Goal: Task Accomplishment & Management: Manage account settings

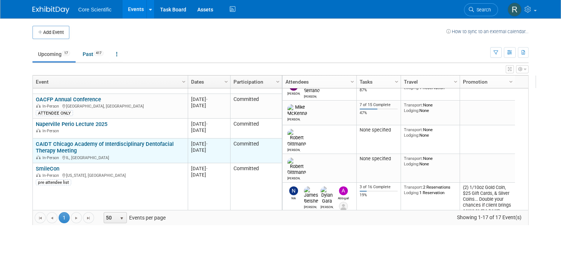
scroll to position [177, 0]
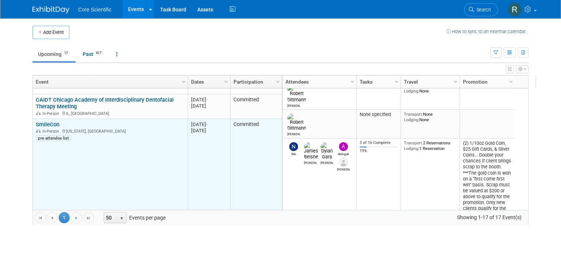
click at [46, 125] on link "SmileCon" at bounding box center [48, 124] width 24 height 7
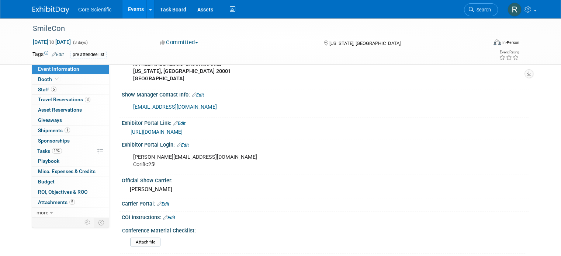
scroll to position [590, 0]
click at [65, 150] on link "19% Tasks 19%" at bounding box center [70, 151] width 77 height 10
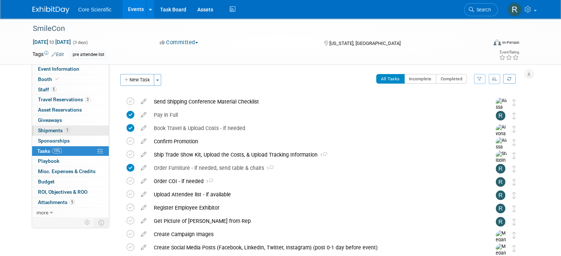
click at [69, 131] on link "1 Shipments 1" at bounding box center [70, 131] width 77 height 10
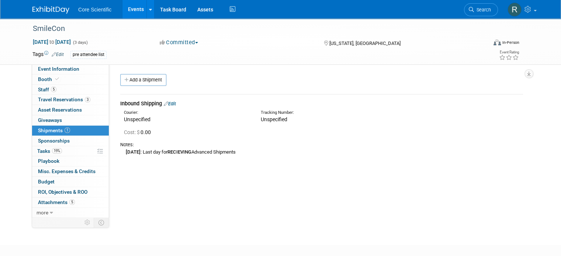
drag, startPoint x: 131, startPoint y: 151, endPoint x: 279, endPoint y: 159, distance: 147.7
click at [279, 159] on td "Inbound Shipping Edit Courier: Unspecified Tracking Number: Cost: $ 0.00 Monday…" at bounding box center [321, 128] width 403 height 69
click at [256, 198] on div "Convention Code: SMIOCT25 Event Venue Name: Walter E. Washington Convention Cen…" at bounding box center [318, 140] width 419 height 153
click at [51, 5] on link at bounding box center [55, 6] width 46 height 6
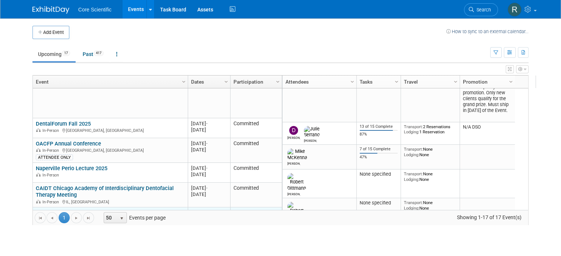
scroll to position [133, 0]
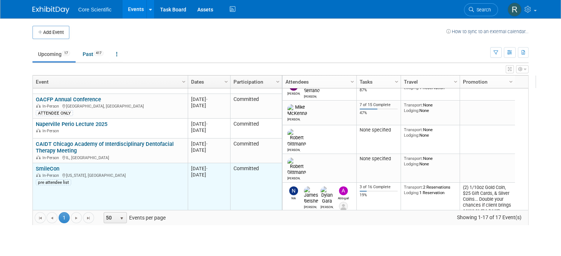
click at [50, 168] on link "SmileCon" at bounding box center [48, 169] width 24 height 7
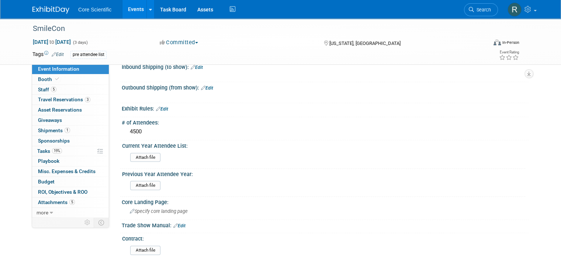
scroll to position [851, 0]
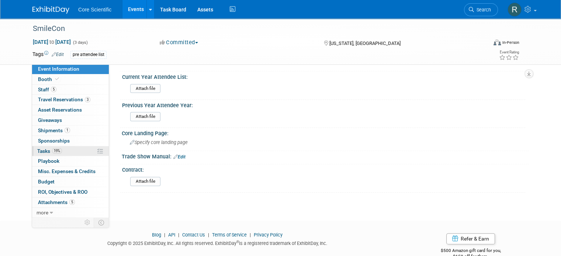
click at [77, 155] on link "19% Tasks 19%" at bounding box center [70, 151] width 77 height 10
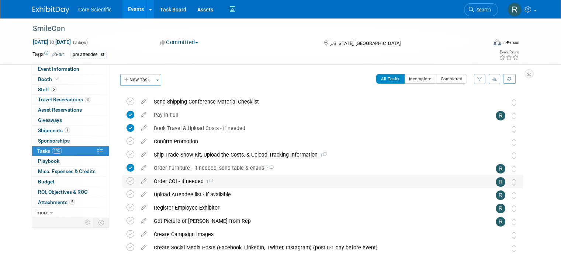
click at [204, 183] on span "1" at bounding box center [209, 182] width 10 height 5
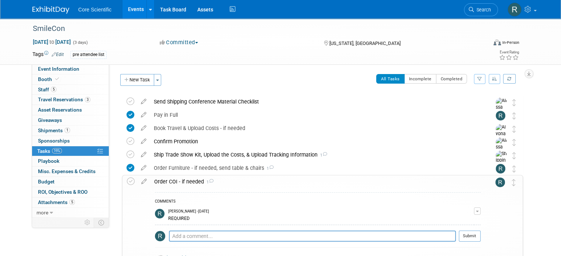
click at [204, 183] on span "1" at bounding box center [209, 182] width 10 height 5
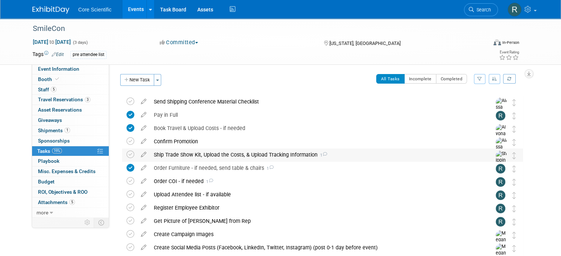
click at [322, 153] on icon at bounding box center [324, 154] width 5 height 4
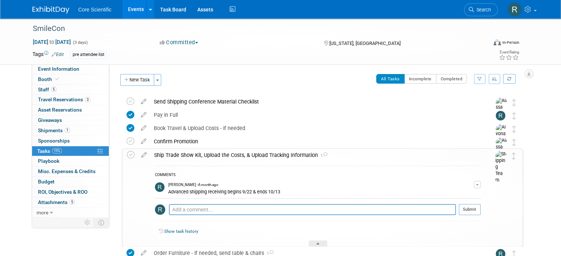
click at [323, 153] on icon at bounding box center [325, 155] width 5 height 4
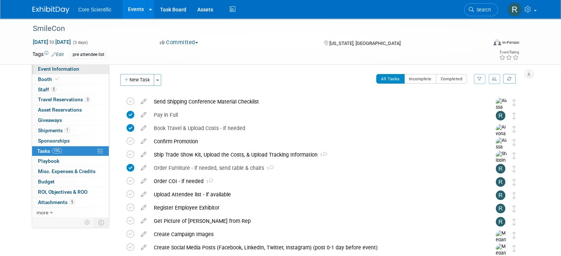
click at [45, 70] on span "Event Information" at bounding box center [58, 69] width 41 height 6
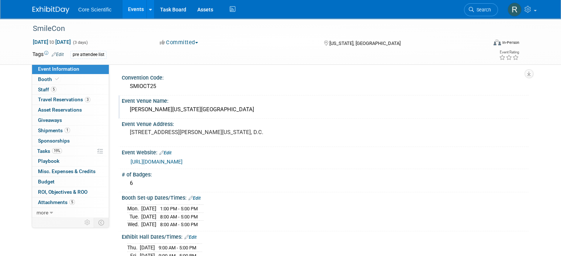
drag, startPoint x: 121, startPoint y: 107, endPoint x: 257, endPoint y: 111, distance: 135.8
click at [257, 111] on div "Walter E. Washington Convention Center" at bounding box center [325, 109] width 396 height 11
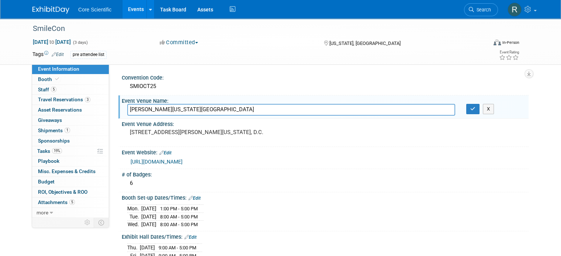
click at [257, 111] on input "Walter E. Washington Convention Center" at bounding box center [291, 109] width 328 height 11
click at [475, 109] on icon "button" at bounding box center [472, 109] width 5 height 5
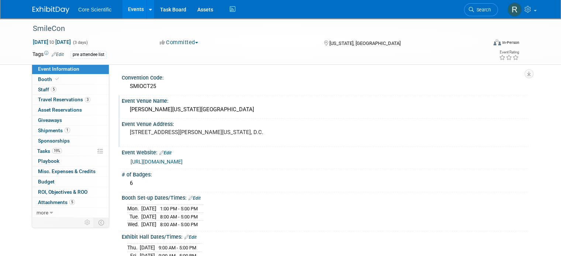
drag, startPoint x: 260, startPoint y: 132, endPoint x: 124, endPoint y: 138, distance: 136.6
click at [127, 138] on div "[STREET_ADDRESS][PERSON_NAME][US_STATE], D.C." at bounding box center [206, 135] width 159 height 17
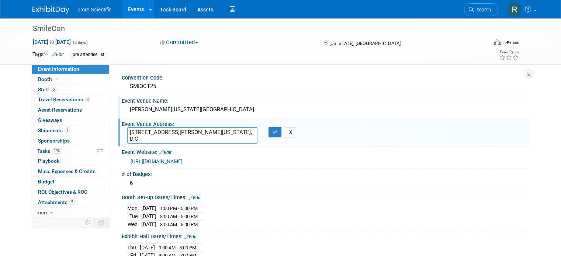
click at [143, 132] on textarea "[STREET_ADDRESS][PERSON_NAME][US_STATE], D.C." at bounding box center [192, 135] width 130 height 17
click at [268, 135] on button "button" at bounding box center [274, 132] width 13 height 10
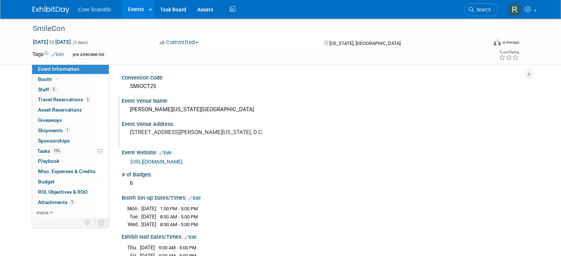
click at [130, 133] on pre "[STREET_ADDRESS][PERSON_NAME][US_STATE], D.C." at bounding box center [206, 132] width 153 height 7
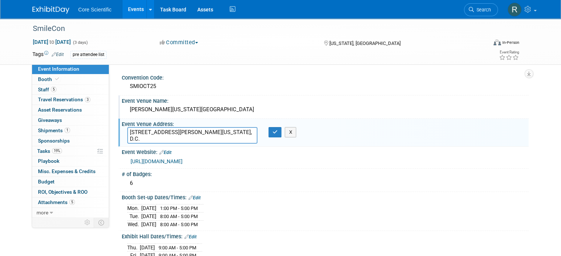
click at [127, 133] on textarea "[STREET_ADDRESS][PERSON_NAME][US_STATE], D.C." at bounding box center [192, 135] width 130 height 17
click at [274, 132] on icon "button" at bounding box center [275, 132] width 5 height 5
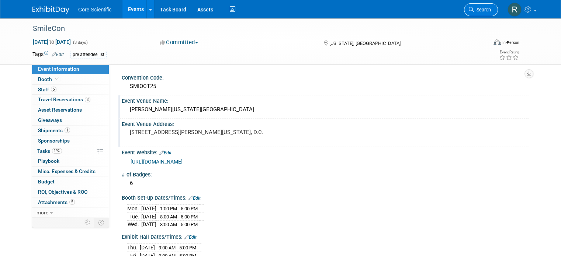
click at [484, 7] on span "Search" at bounding box center [482, 10] width 17 height 6
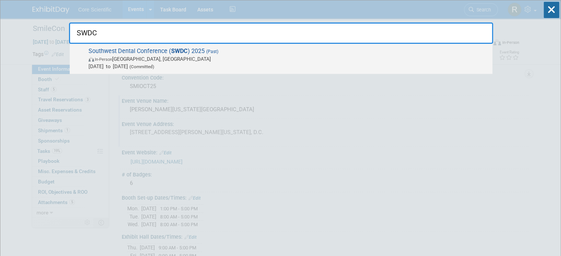
type input "SWDC"
click at [346, 67] on span "Aug 22, 2025 to Aug 23, 2025 (Committed)" at bounding box center [289, 66] width 400 height 7
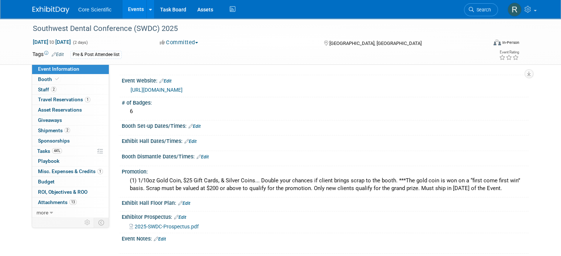
scroll to position [74, 0]
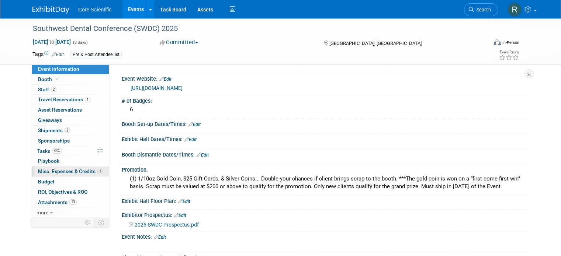
click at [48, 171] on span "Misc. Expenses & Credits 1" at bounding box center [70, 172] width 65 height 6
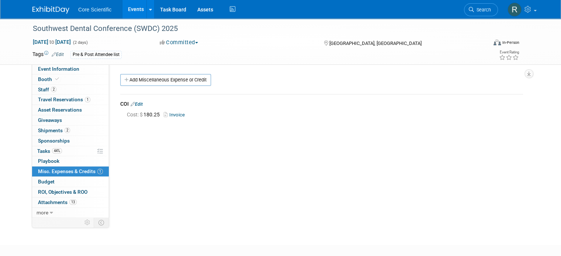
click at [164, 113] on link "Invoice" at bounding box center [176, 115] width 24 height 6
click at [66, 73] on link "Event Information" at bounding box center [70, 69] width 77 height 10
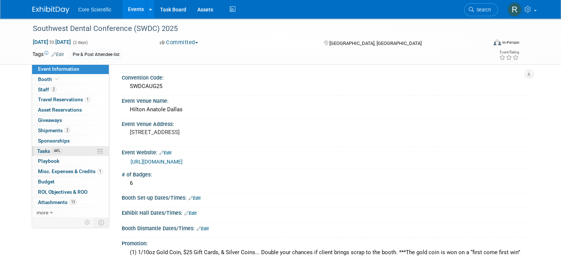
click at [65, 148] on link "44% Tasks 44%" at bounding box center [70, 151] width 77 height 10
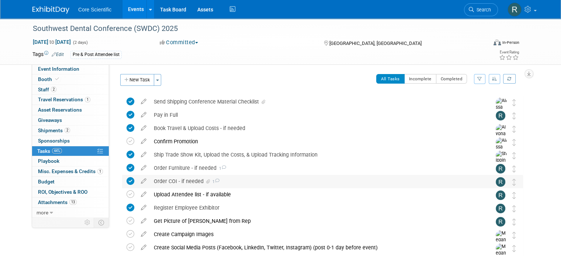
click at [215, 181] on icon at bounding box center [217, 181] width 5 height 4
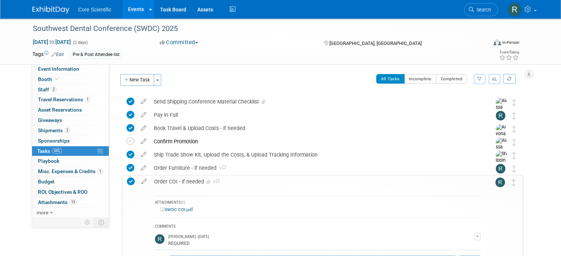
click at [173, 209] on link "SWDC COI.pdf" at bounding box center [176, 209] width 32 height 5
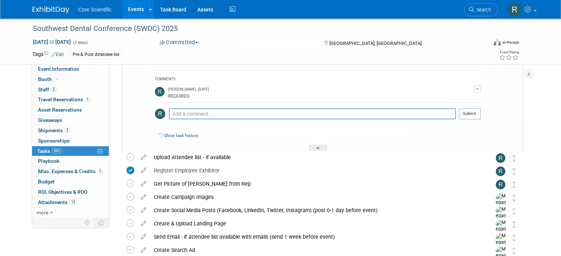
click at [42, 10] on img at bounding box center [50, 9] width 37 height 7
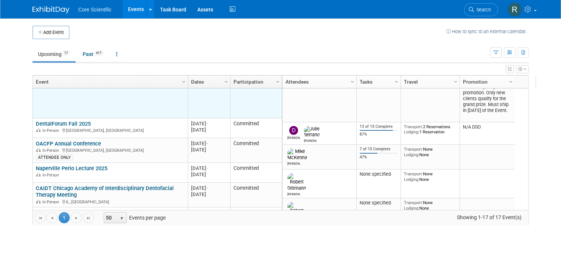
scroll to position [133, 0]
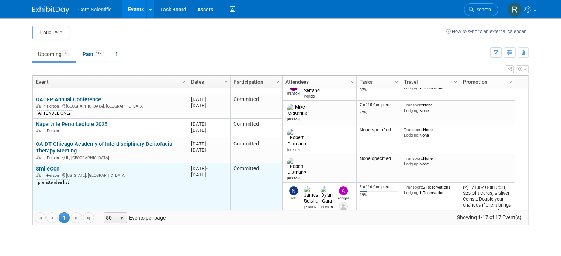
click at [38, 170] on link "SmileCon" at bounding box center [48, 169] width 24 height 7
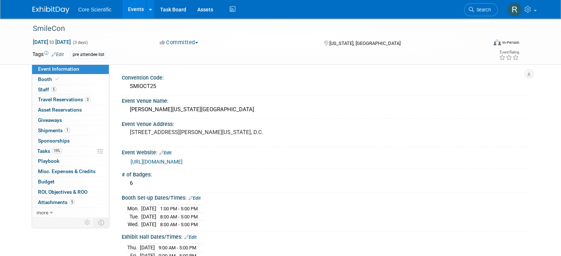
click at [38, 170] on span "Misc. Expenses & Credits 0" at bounding box center [67, 172] width 58 height 6
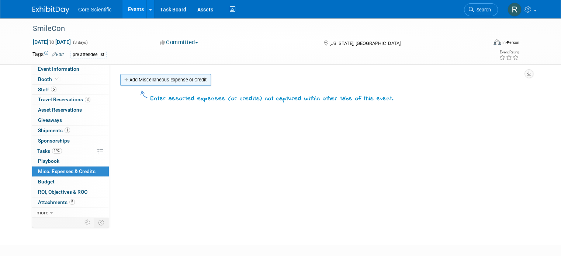
click at [151, 85] on link "Add Miscellaneous Expense or Credit" at bounding box center [165, 80] width 91 height 12
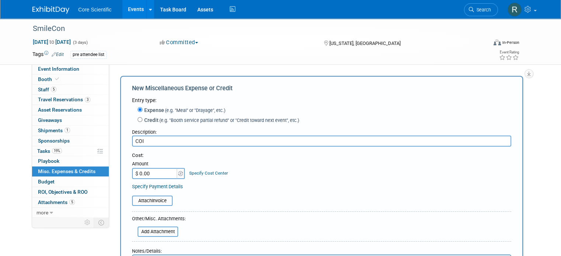
type input "COI"
click at [150, 176] on input "$ 0.00" at bounding box center [155, 173] width 46 height 11
type input "$ 180.25"
click at [210, 185] on div "Specify Payment Details" at bounding box center [321, 187] width 379 height 8
click at [158, 205] on div "Attach Invoice" at bounding box center [152, 201] width 41 height 10
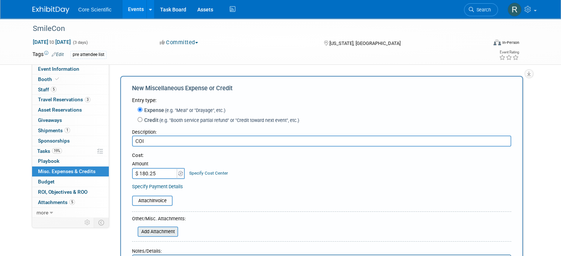
click at [159, 231] on input "file" at bounding box center [134, 232] width 88 height 9
click at [149, 233] on input "file" at bounding box center [134, 232] width 88 height 9
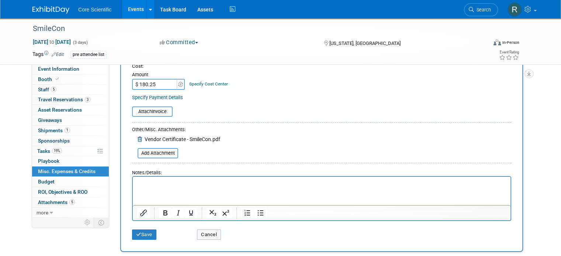
scroll to position [148, 0]
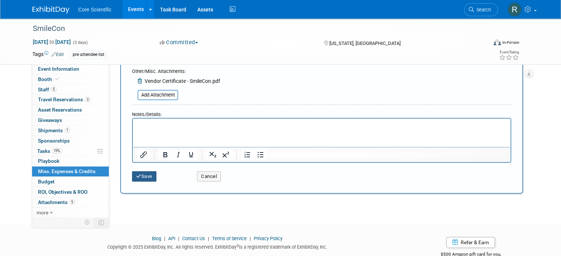
click at [146, 177] on button "Save" at bounding box center [144, 176] width 24 height 10
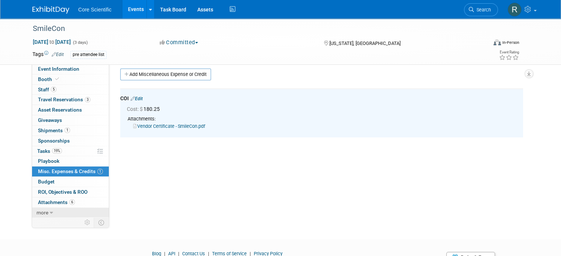
scroll to position [0, 0]
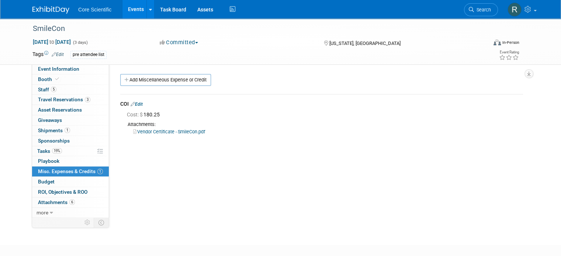
click at [177, 131] on link "Vendor Certificate - SmileCon.pdf" at bounding box center [169, 132] width 72 height 6
click at [51, 71] on span "Event Information" at bounding box center [58, 69] width 41 height 6
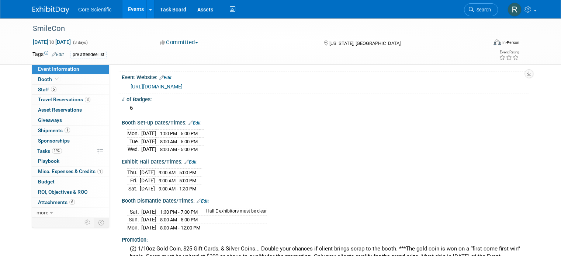
scroll to position [74, 0]
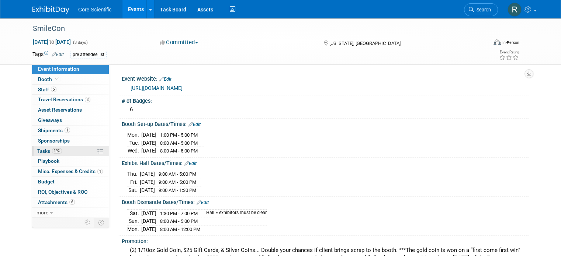
click at [52, 152] on span "19%" at bounding box center [57, 151] width 10 height 6
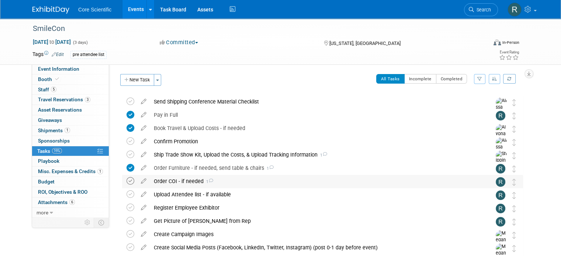
click at [127, 180] on icon at bounding box center [131, 181] width 8 height 8
click at [198, 184] on div "Order COI - if needed 1" at bounding box center [315, 181] width 331 height 13
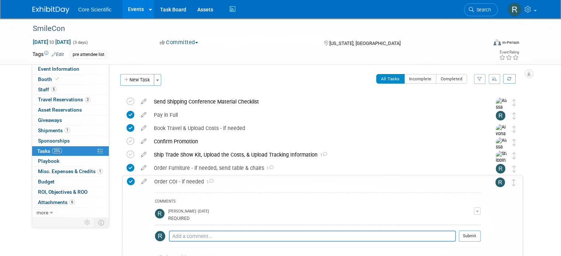
click at [207, 183] on div "Order COI - if needed 1" at bounding box center [315, 182] width 330 height 13
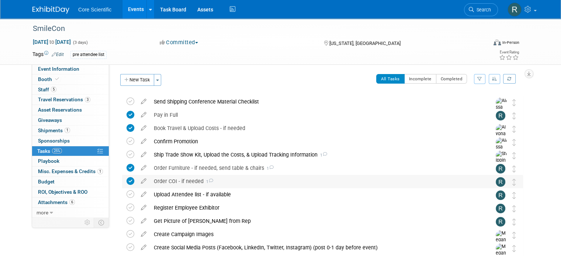
click at [207, 183] on div "Order COI - if needed 1" at bounding box center [315, 181] width 331 height 13
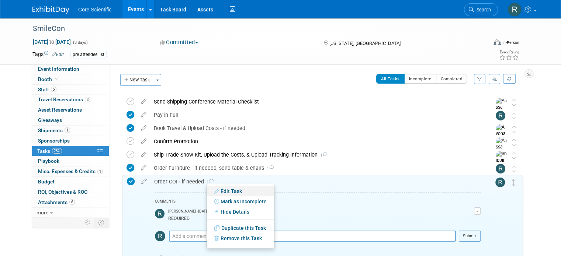
click at [223, 191] on link "Edit Task" at bounding box center [240, 191] width 67 height 10
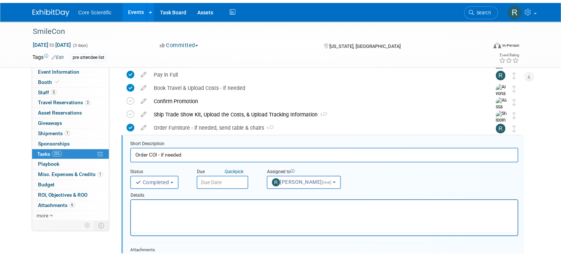
scroll to position [67, 0]
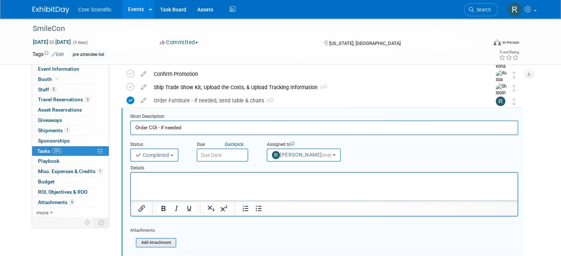
click at [151, 245] on input "file" at bounding box center [137, 243] width 75 height 8
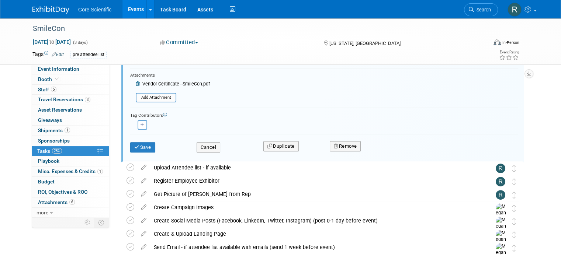
scroll to position [178, 0]
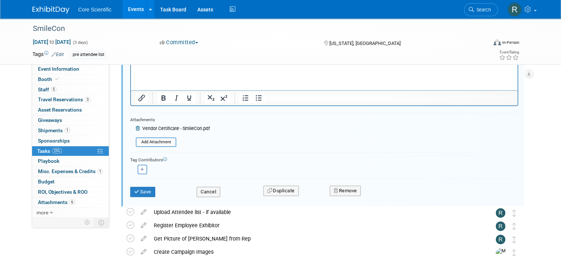
click at [143, 196] on div "Save Cancel Duplicate Remove" at bounding box center [324, 190] width 399 height 17
click at [142, 193] on button "Save" at bounding box center [142, 192] width 25 height 10
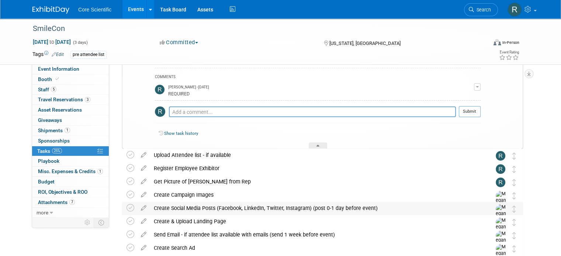
scroll to position [104, 0]
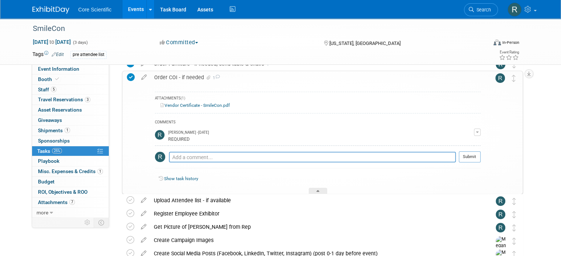
click at [118, 93] on div "Order COI - if needed 1 ATTACHMENTS (1) Vendor Certificate - SmileCon.pdf" at bounding box center [320, 133] width 405 height 124
click at [109, 85] on div "Convention Code: SMIOCT25 Event Venue Name: Walter E. Washington Convention Cen…" at bounding box center [318, 36] width 419 height 153
click at [80, 70] on link "Event Information" at bounding box center [70, 69] width 77 height 10
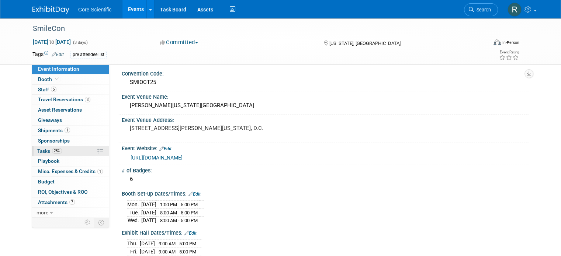
scroll to position [0, 0]
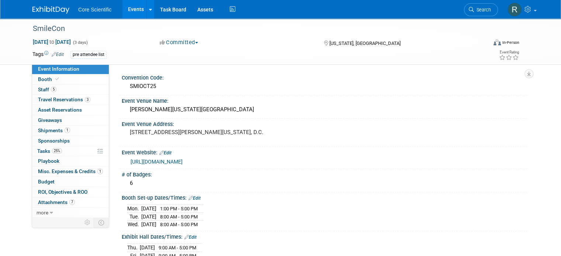
click at [40, 7] on img at bounding box center [50, 9] width 37 height 7
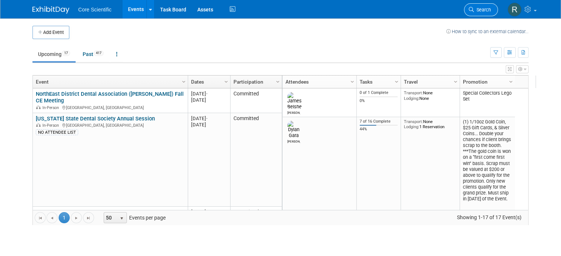
click at [486, 8] on span "Search" at bounding box center [482, 10] width 17 height 6
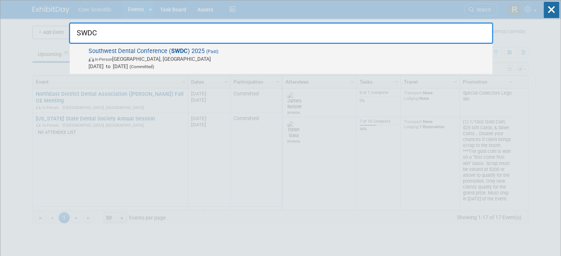
type input "SWDC"
click at [264, 55] on span "In-Person [GEOGRAPHIC_DATA], [GEOGRAPHIC_DATA]" at bounding box center [289, 58] width 400 height 7
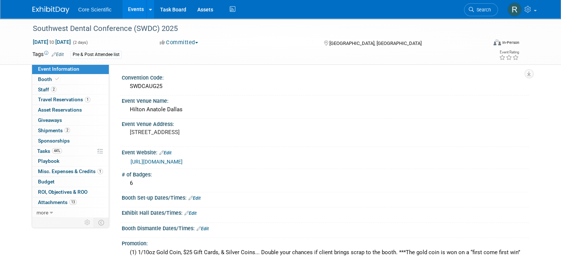
scroll to position [74, 0]
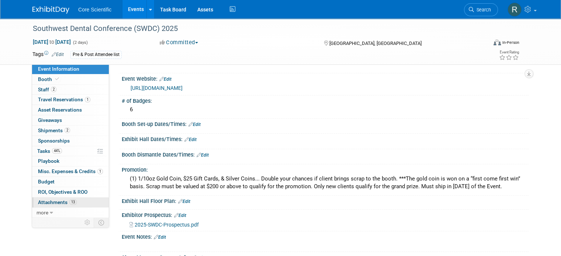
click at [69, 201] on span "13" at bounding box center [72, 203] width 7 height 6
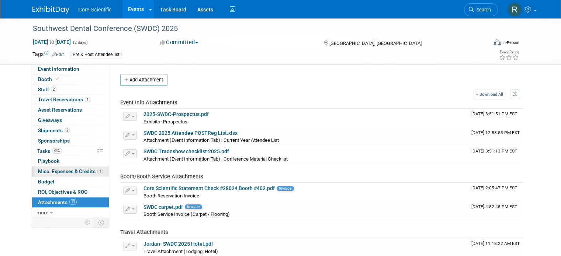
click at [74, 169] on span "Misc. Expenses & Credits 1" at bounding box center [70, 172] width 65 height 6
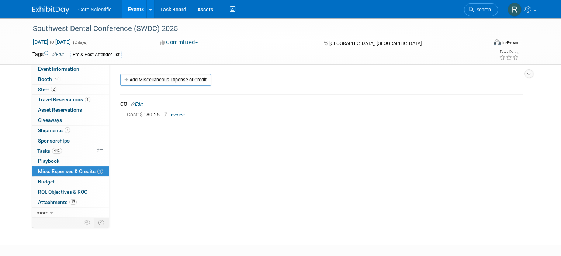
click at [134, 102] on link "Edit" at bounding box center [137, 104] width 12 height 5
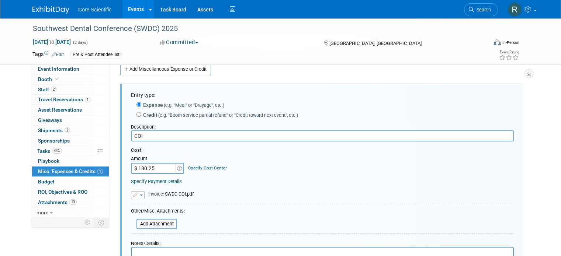
click at [133, 193] on button "button" at bounding box center [138, 195] width 14 height 8
click at [143, 218] on link "Remove attachment" at bounding box center [168, 217] width 74 height 10
click at [146, 226] on input "file" at bounding box center [133, 226] width 88 height 9
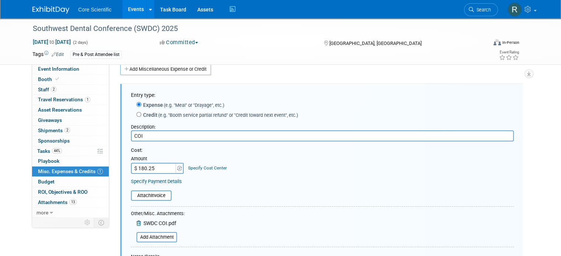
scroll to position [161, 0]
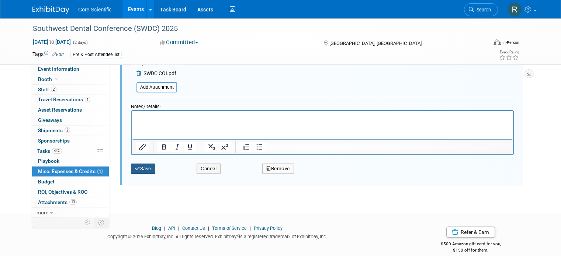
click at [138, 171] on button "Save" at bounding box center [143, 169] width 24 height 10
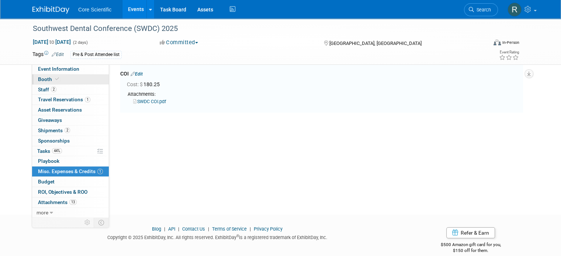
scroll to position [11, 0]
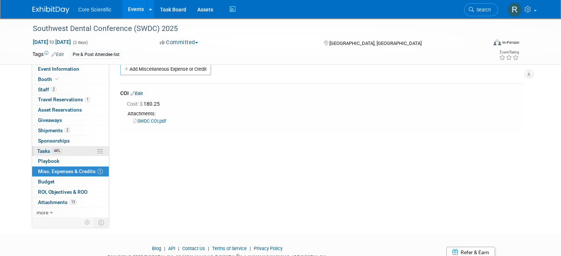
click at [63, 151] on link "44% Tasks 44%" at bounding box center [70, 151] width 77 height 10
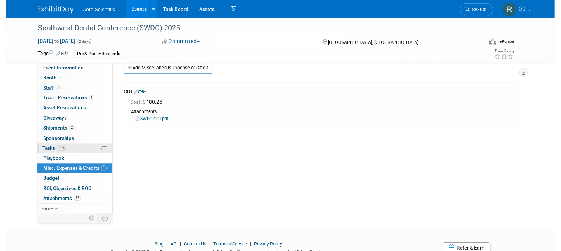
scroll to position [0, 0]
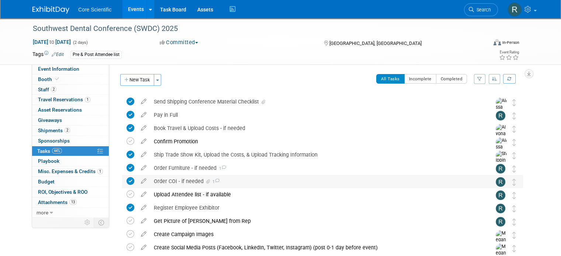
click at [215, 183] on icon at bounding box center [217, 181] width 5 height 4
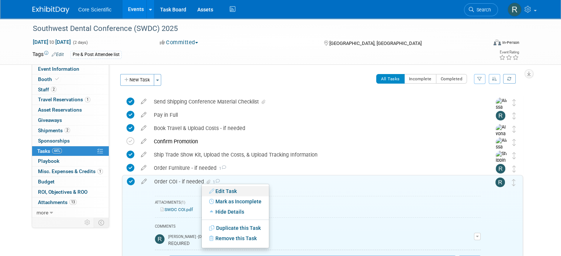
click at [218, 192] on link "Edit Task" at bounding box center [235, 191] width 67 height 10
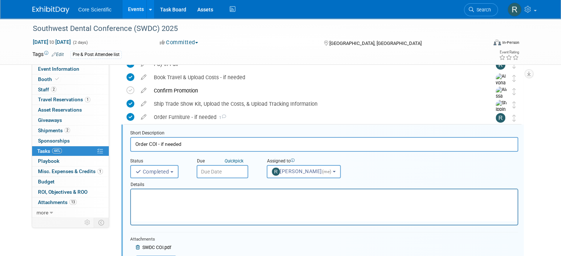
scroll to position [67, 0]
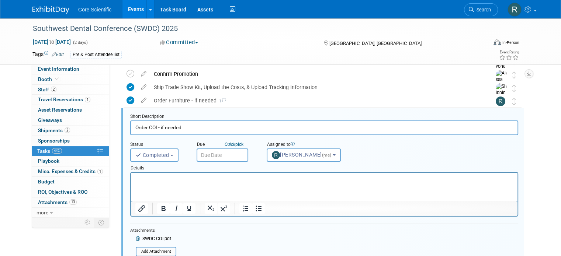
click at [164, 239] on span "SWDC COI.pdf" at bounding box center [156, 238] width 29 height 5
click at [157, 252] on input "file" at bounding box center [137, 252] width 75 height 8
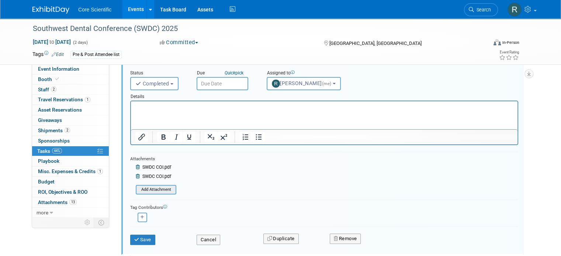
scroll to position [141, 0]
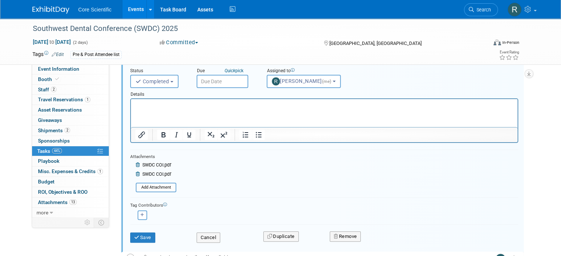
click at [162, 164] on span "SWDC COI.pdf" at bounding box center [156, 165] width 29 height 5
drag, startPoint x: 170, startPoint y: 174, endPoint x: 145, endPoint y: 170, distance: 25.4
click at [145, 171] on div "Add Attachment SWDC COI.pdf" at bounding box center [156, 176] width 41 height 10
click at [145, 175] on span "SWDC COI.pdf" at bounding box center [156, 174] width 29 height 5
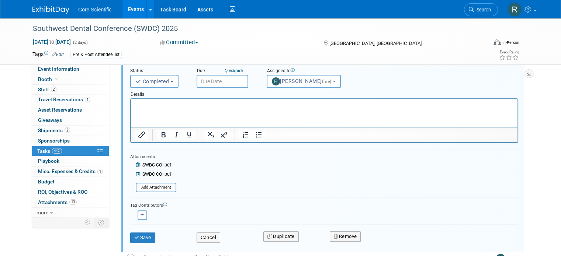
click at [136, 163] on icon at bounding box center [139, 165] width 6 height 4
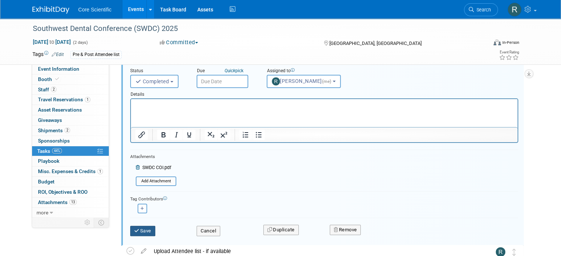
click at [143, 233] on button "Save" at bounding box center [142, 231] width 25 height 10
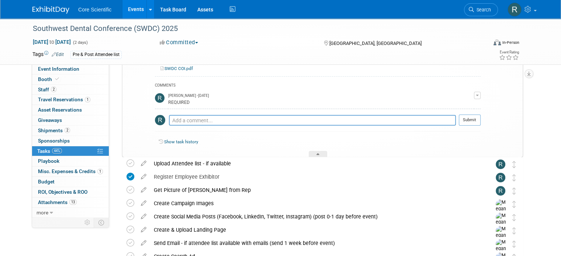
scroll to position [104, 0]
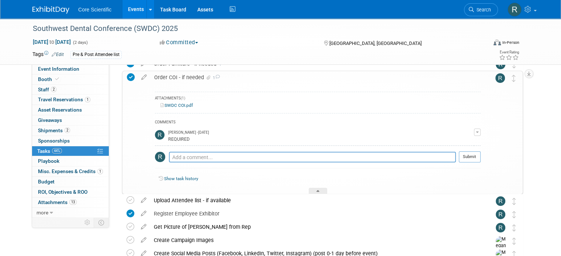
click at [177, 105] on link "SWDC COI.pdf" at bounding box center [176, 105] width 32 height 5
click at [173, 77] on div "Order COI - if needed 1" at bounding box center [315, 77] width 330 height 13
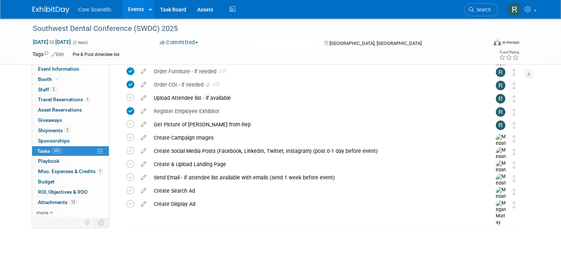
scroll to position [96, 0]
click at [45, 16] on div "Core Scientific Events Add Event Bulk Upload Events Shareable Event Boards Rece…" at bounding box center [280, 9] width 496 height 18
click at [41, 8] on img at bounding box center [50, 9] width 37 height 7
